Goal: Information Seeking & Learning: Learn about a topic

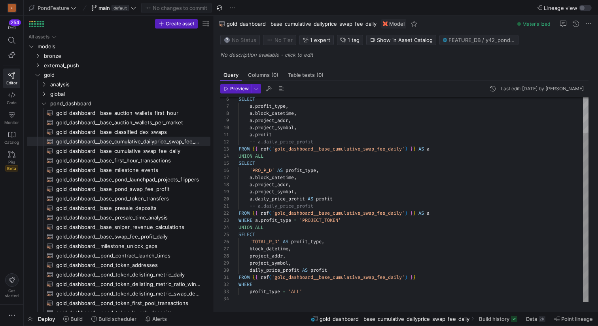
scroll to position [28, 0]
click at [44, 104] on icon "Press SPACE to select this row." at bounding box center [44, 103] width 6 height 5
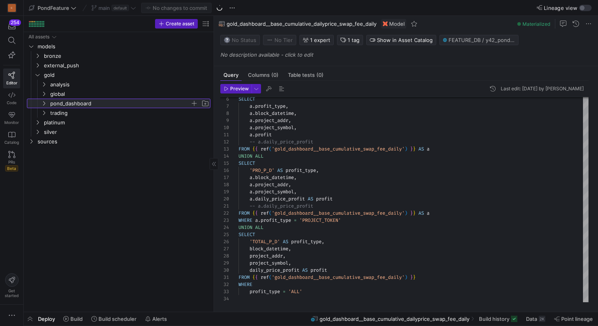
click at [44, 104] on icon at bounding box center [44, 103] width 6 height 5
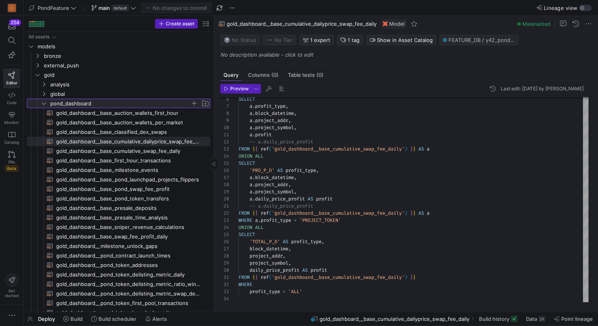
click at [44, 104] on icon at bounding box center [44, 104] width 4 height 2
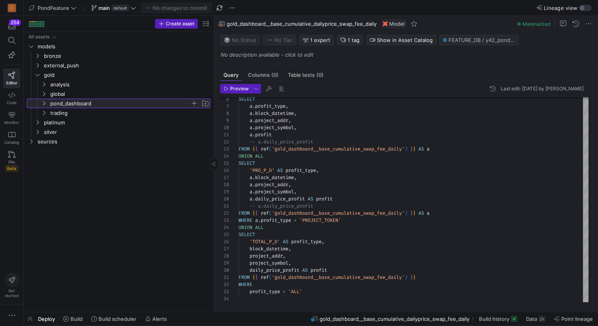
click at [44, 102] on icon at bounding box center [44, 103] width 2 height 4
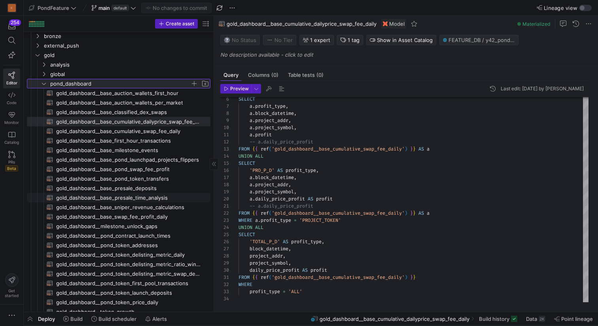
scroll to position [63, 0]
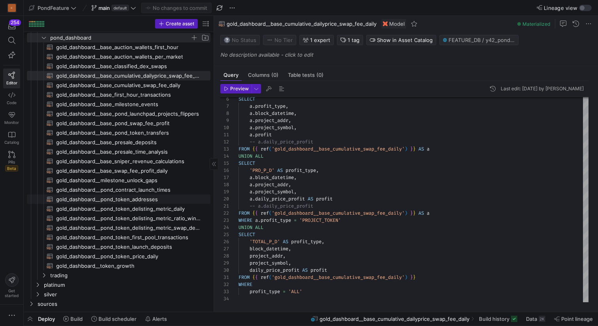
click at [105, 200] on span "gold_dashboard__pond_token_addresses​​​​​​​​​​" at bounding box center [128, 199] width 145 height 9
type textarea "{{ config( materialized='table' ) }} -- Canonical list of POND token addresses …"
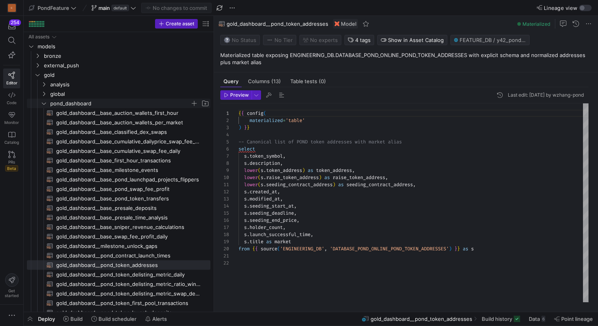
click at [44, 102] on icon "Press SPACE to select this row." at bounding box center [44, 103] width 6 height 5
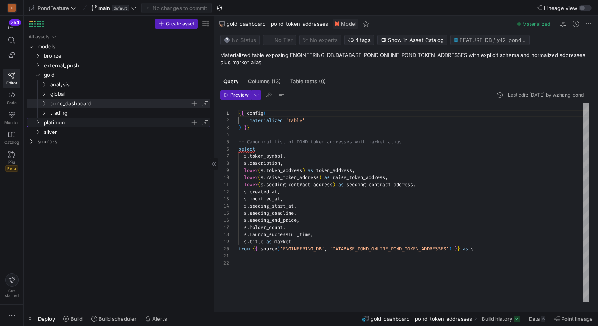
click at [40, 124] on icon "Press SPACE to select this row." at bounding box center [38, 122] width 6 height 5
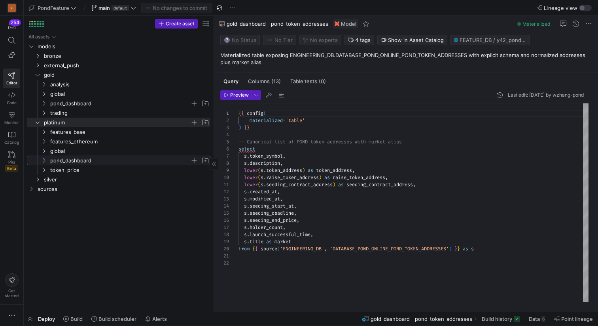
click at [46, 160] on icon "Press SPACE to select this row." at bounding box center [44, 160] width 6 height 5
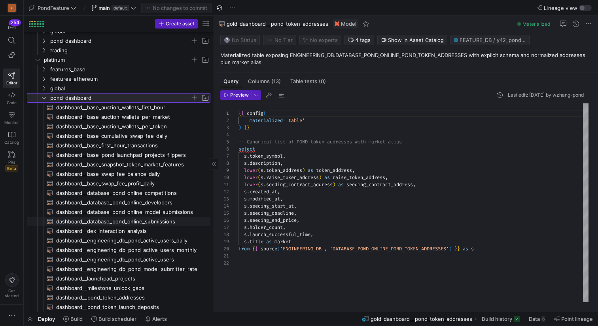
scroll to position [84, 0]
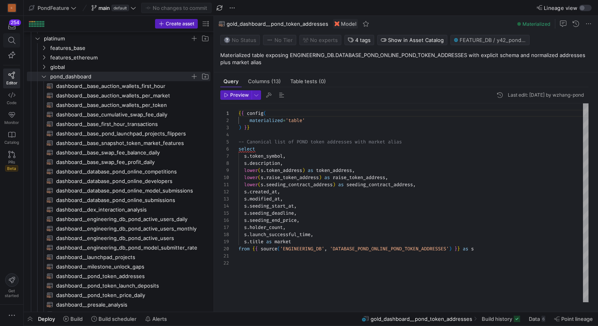
click at [11, 40] on icon at bounding box center [11, 40] width 7 height 7
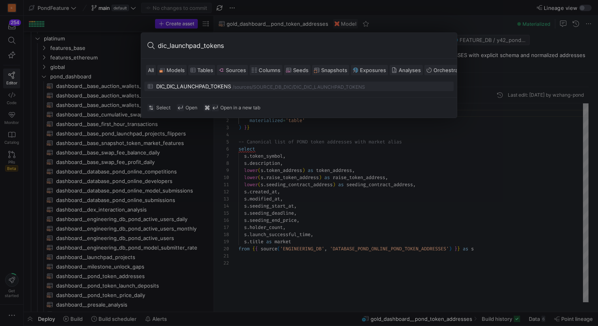
type input "dic_launchpad_tokens"
click at [213, 89] on div "DIC_DIC_LAUNCHPAD_TOKENS" at bounding box center [193, 86] width 75 height 6
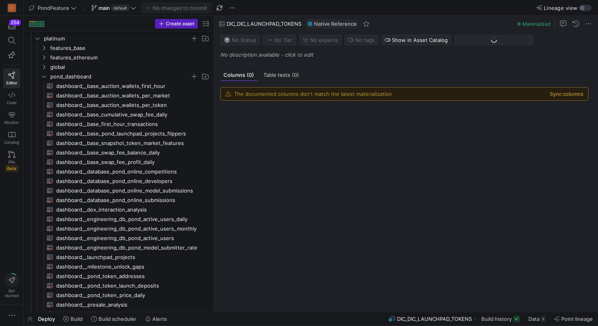
scroll to position [367, 0]
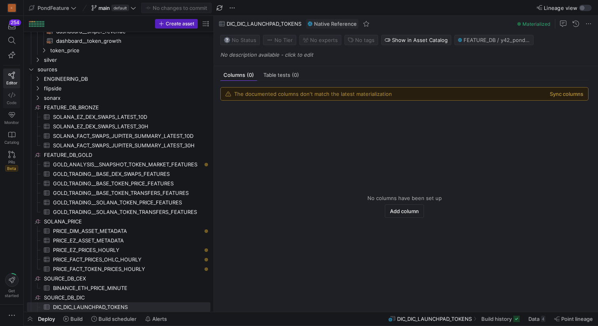
click at [9, 101] on span "Code" at bounding box center [12, 102] width 10 height 5
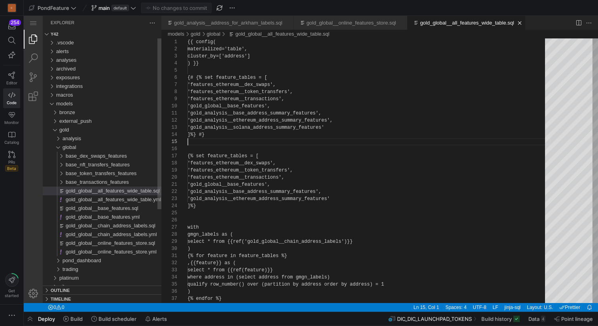
scroll to position [0, 28]
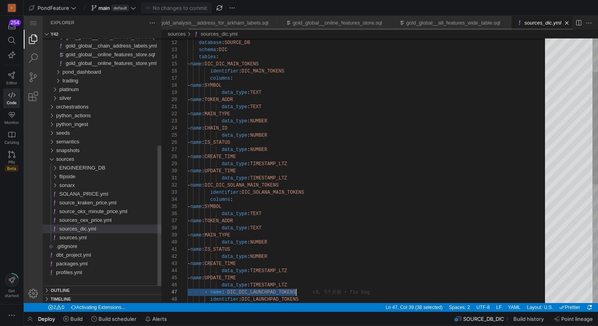
scroll to position [0, 33]
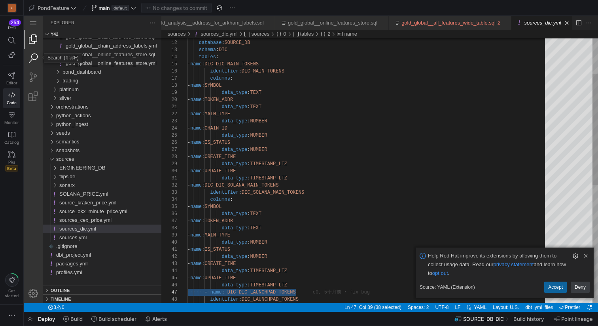
click at [32, 59] on link "Search (⇧⌘F)" at bounding box center [33, 58] width 19 height 19
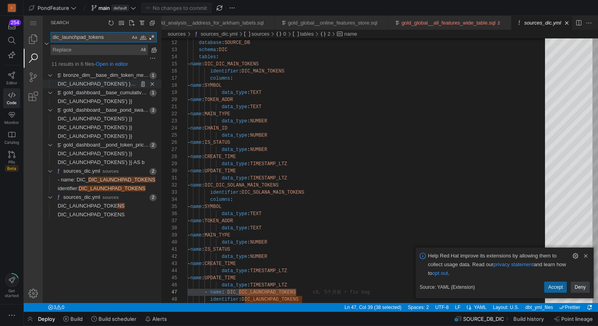
type textarea "dic_launchpad_tokens"
click at [88, 83] on span "DIC_LAUNCHPAD_TOKENS') }} AS b" at bounding box center [101, 84] width 87 height 6
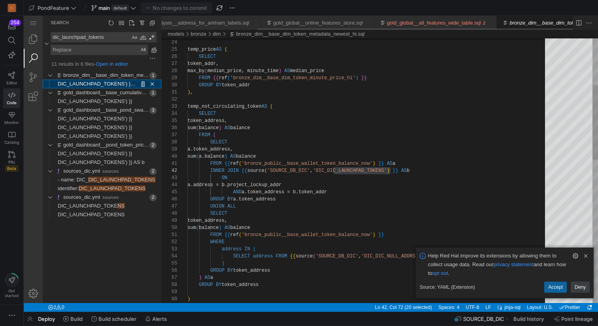
scroll to position [0, 125]
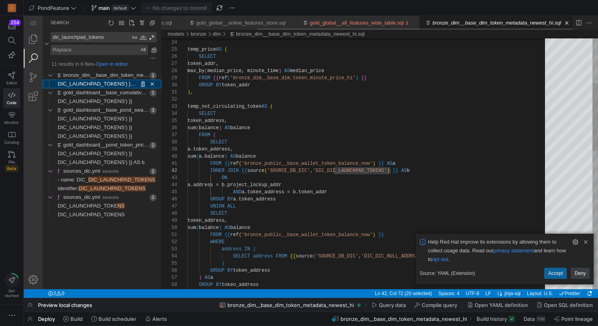
scroll to position [71, 203]
click at [96, 103] on span "DIC_LAUNCHPAD_TOKENS') }}" at bounding box center [95, 101] width 74 height 6
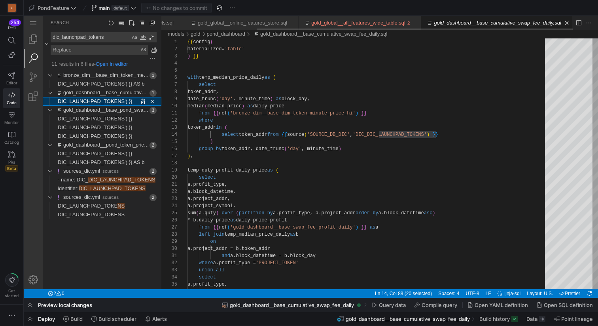
scroll to position [71, 249]
click at [99, 119] on span "DIC_LAUNCHPAD_TOKENS') }}" at bounding box center [95, 119] width 74 height 6
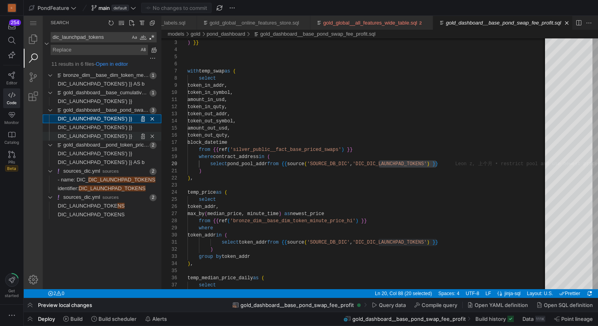
click at [98, 135] on span "DIC_LAUNCHPAD_TOKENS') }}" at bounding box center [95, 136] width 74 height 6
type textarea "from {{ ref('bronze_dim__base_dim_token_minute_price_hi') }} where token_addr i…"
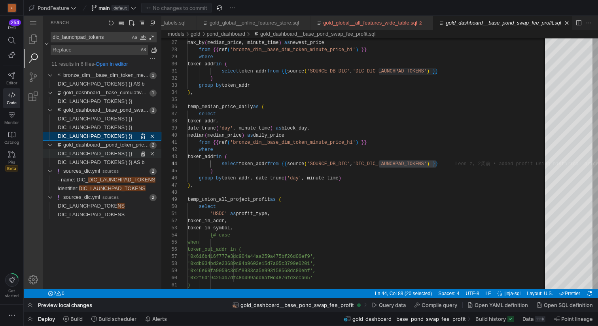
click at [99, 152] on span "DIC_LAUNCHPAD_TOKENS') }}" at bounding box center [95, 153] width 74 height 6
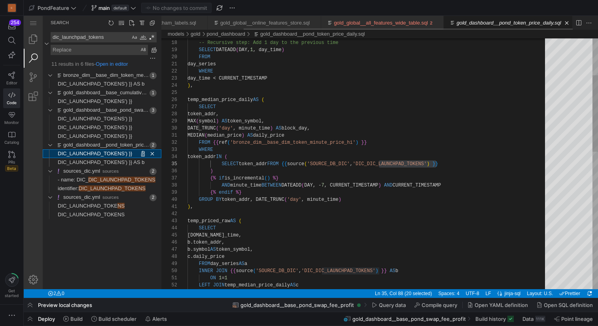
scroll to position [71, 249]
click at [98, 123] on link "DIC_LAUNCHPAD_TOKENS') }}" at bounding box center [95, 127] width 74 height 9
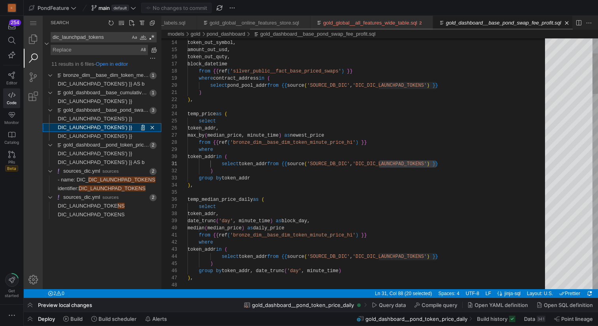
scroll to position [71, 249]
click at [99, 131] on link "DIC_LAUNCHPAD_TOKENS') }}" at bounding box center [95, 127] width 74 height 9
click at [100, 136] on span "DIC_LAUNCHPAD_TOKENS') }}" at bounding box center [95, 136] width 74 height 6
type textarea "from {{ ref('bronze_dim__base_dim_token_minute_price_hi') }} where token_addr i…"
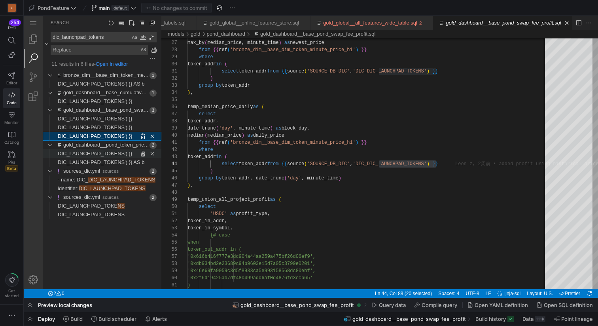
click at [100, 152] on span "DIC_LAUNCHPAD_TOKENS') }}" at bounding box center [95, 153] width 74 height 6
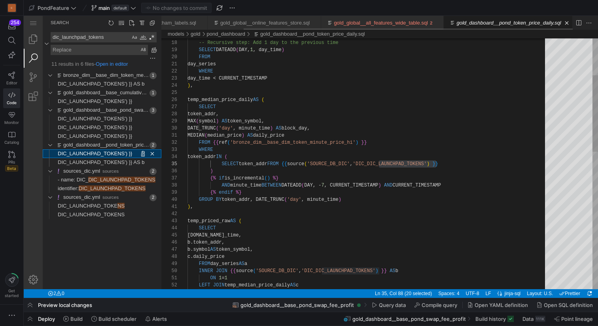
scroll to position [71, 249]
click at [101, 160] on span "DIC_LAUNCHPAD_TOKENS') }} AS b" at bounding box center [101, 162] width 87 height 6
type textarea "), temp_priced_raw AS ( SELECT [DOMAIN_NAME]_time, b.token_addr, b.symbol AS to…"
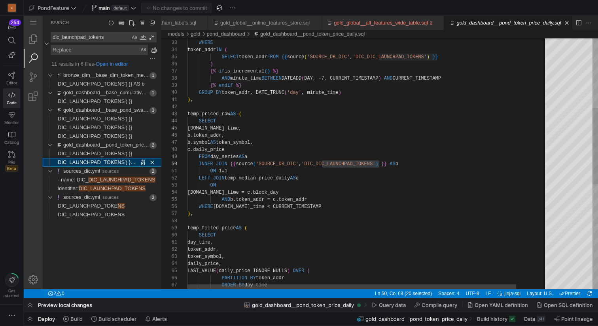
scroll to position [71, 192]
click at [99, 179] on span "DIC_LAUNCHPAD_TOKENS" at bounding box center [121, 180] width 67 height 6
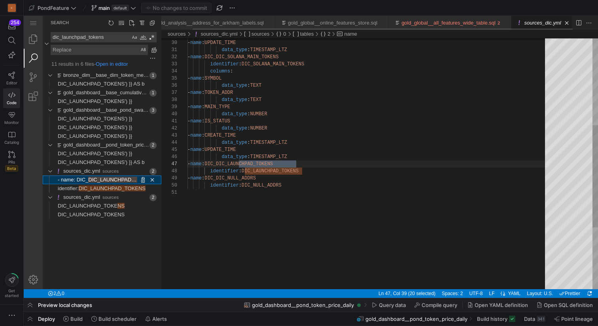
scroll to position [0, 33]
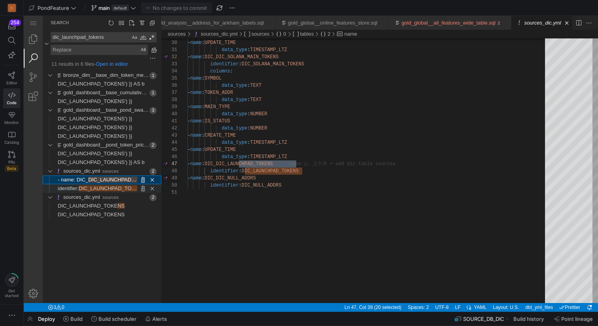
click at [99, 190] on span "DIC_LAUNCHPAD_TOKENS" at bounding box center [112, 188] width 67 height 6
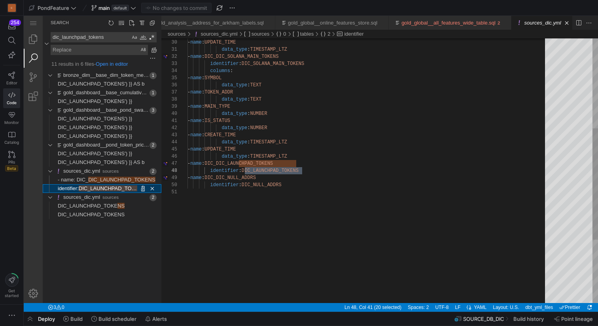
scroll to position [71, 114]
click at [13, 75] on icon at bounding box center [11, 75] width 7 height 7
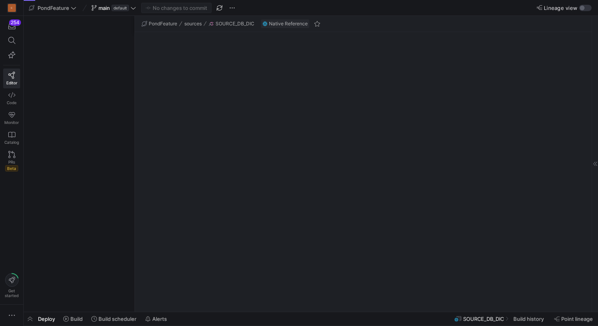
scroll to position [25, 0]
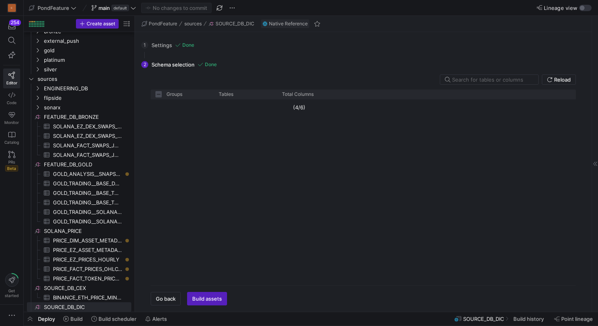
checkbox input "false"
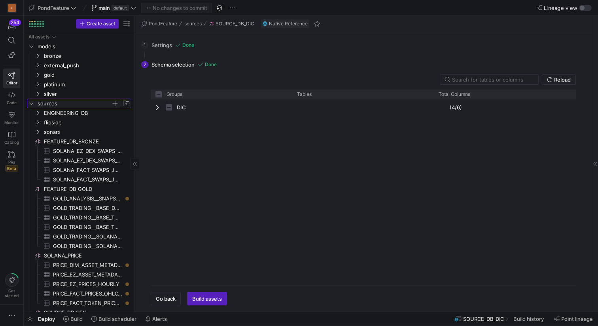
click at [32, 101] on icon "Press SPACE to select this row." at bounding box center [31, 103] width 6 height 5
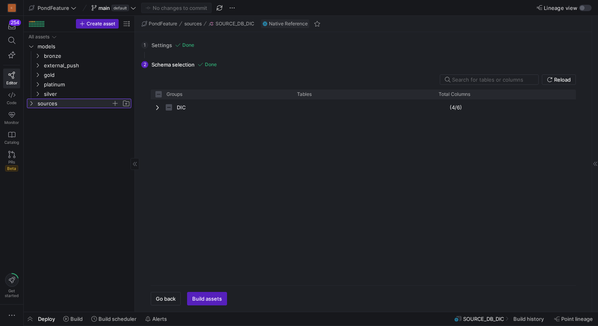
click at [32, 101] on icon at bounding box center [31, 103] width 6 height 5
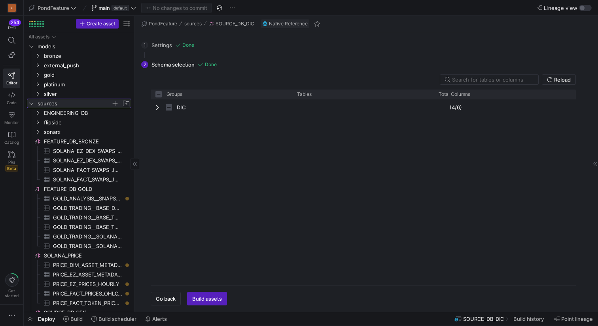
click at [33, 102] on icon at bounding box center [31, 103] width 6 height 5
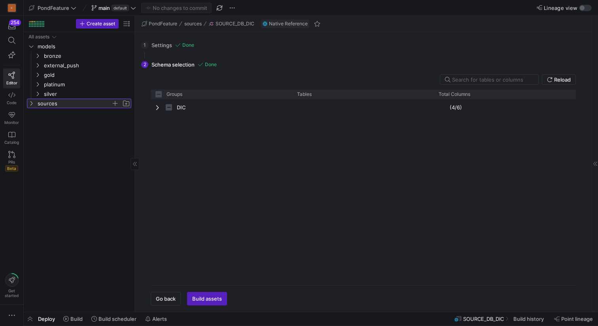
click at [33, 102] on icon at bounding box center [31, 103] width 6 height 5
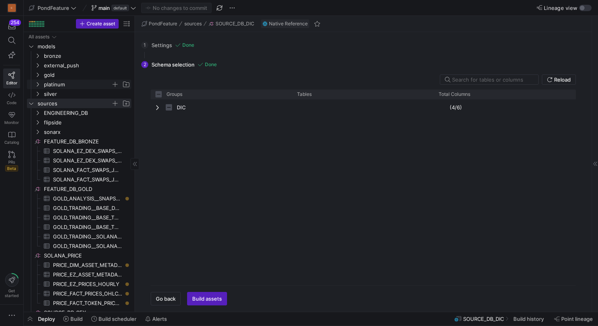
click at [42, 83] on span "platinum" at bounding box center [82, 84] width 97 height 9
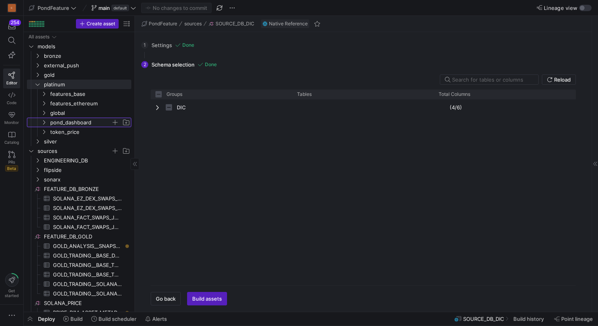
click at [66, 123] on span "pond_dashboard" at bounding box center [80, 122] width 61 height 9
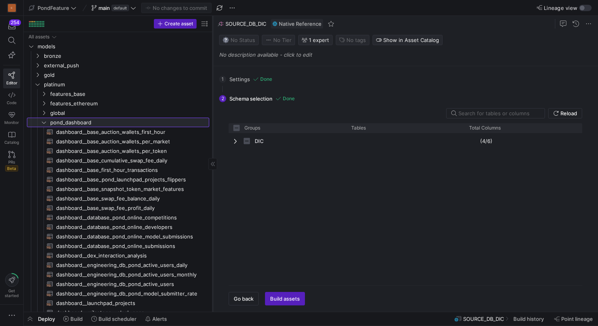
drag, startPoint x: 135, startPoint y: 95, endPoint x: 213, endPoint y: 96, distance: 78.0
click at [213, 96] on div at bounding box center [213, 164] width 0 height 296
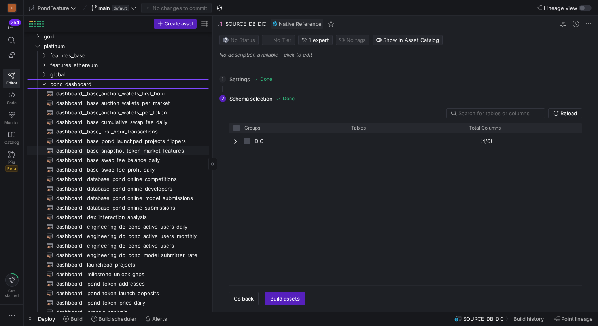
scroll to position [40, 0]
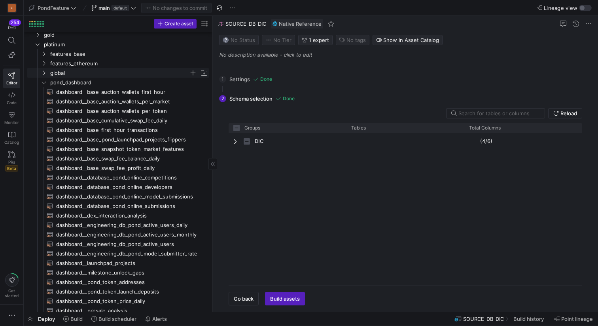
click at [46, 70] on icon "Press SPACE to select this row." at bounding box center [44, 72] width 6 height 5
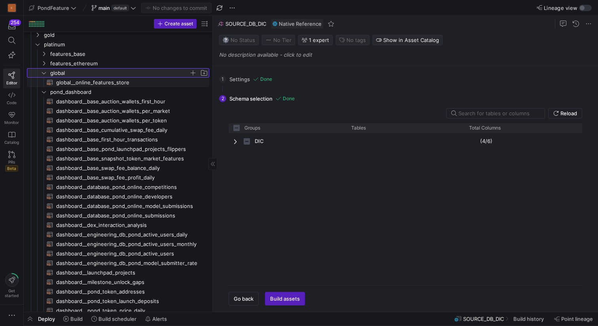
click at [45, 74] on icon at bounding box center [44, 72] width 6 height 5
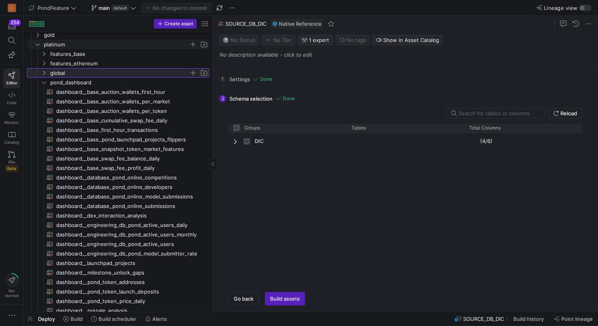
scroll to position [25, 0]
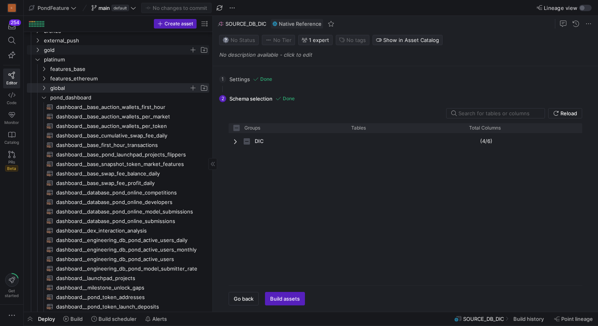
click at [39, 50] on icon "Press SPACE to select this row." at bounding box center [38, 49] width 6 height 5
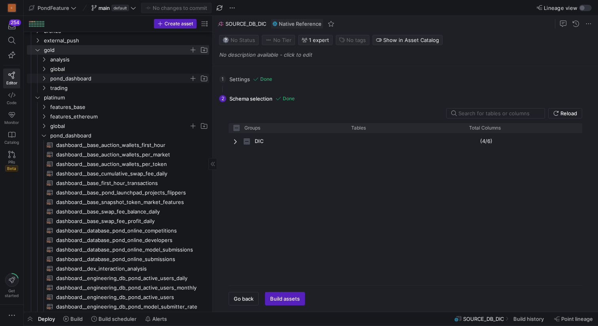
click at [60, 78] on span "pond_dashboard" at bounding box center [119, 78] width 139 height 9
